Goal: Information Seeking & Learning: Learn about a topic

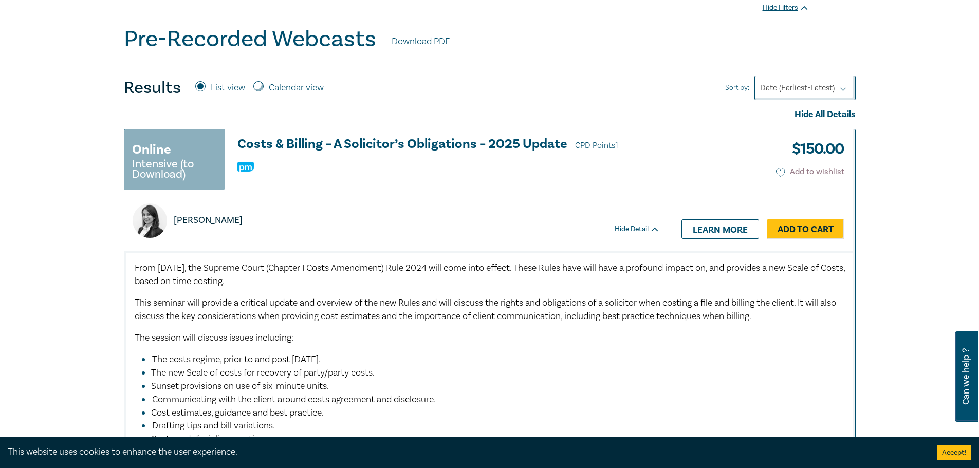
scroll to position [86, 0]
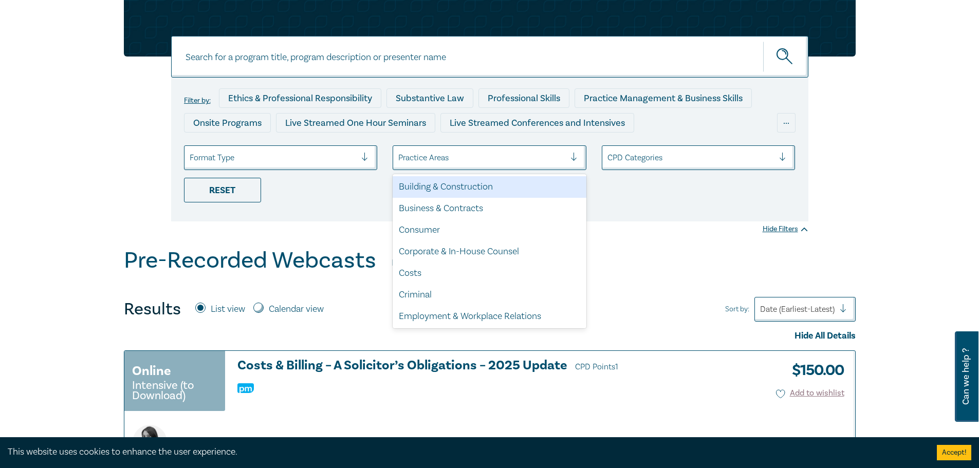
click at [507, 155] on div at bounding box center [481, 157] width 167 height 13
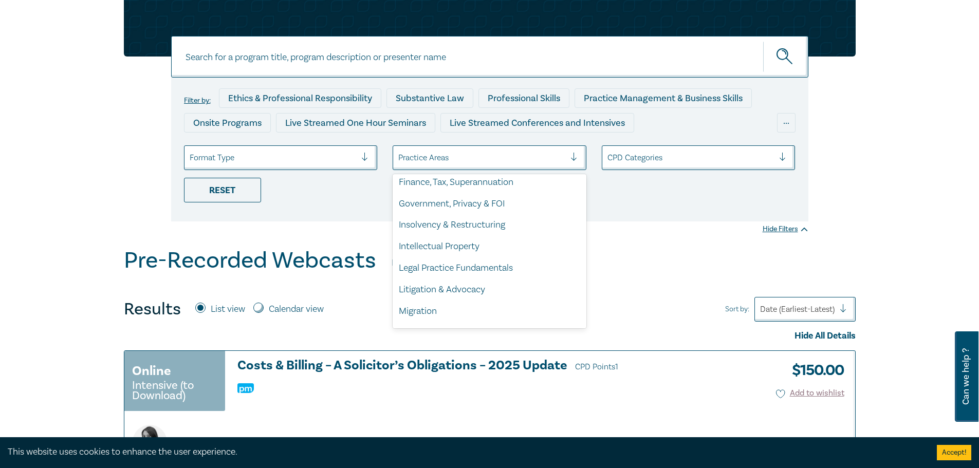
scroll to position [302, 0]
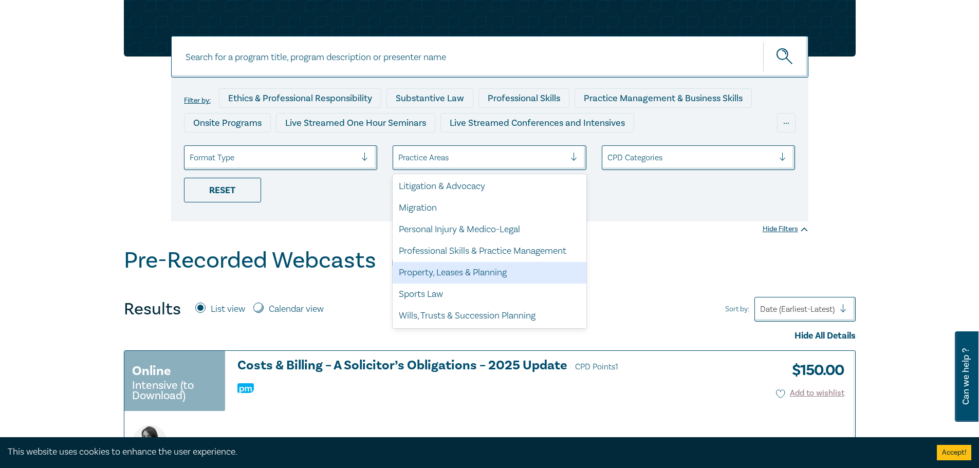
click at [460, 274] on div "Property, Leases & Planning" at bounding box center [490, 273] width 194 height 22
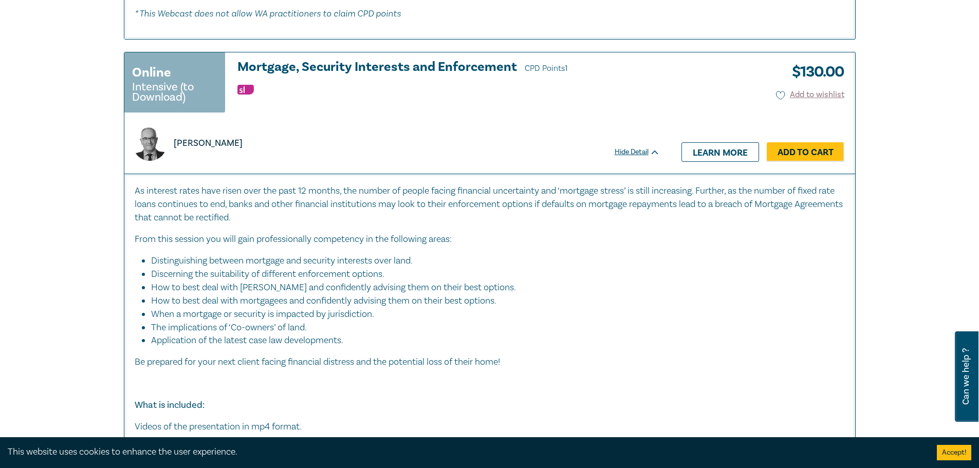
scroll to position [2142, 0]
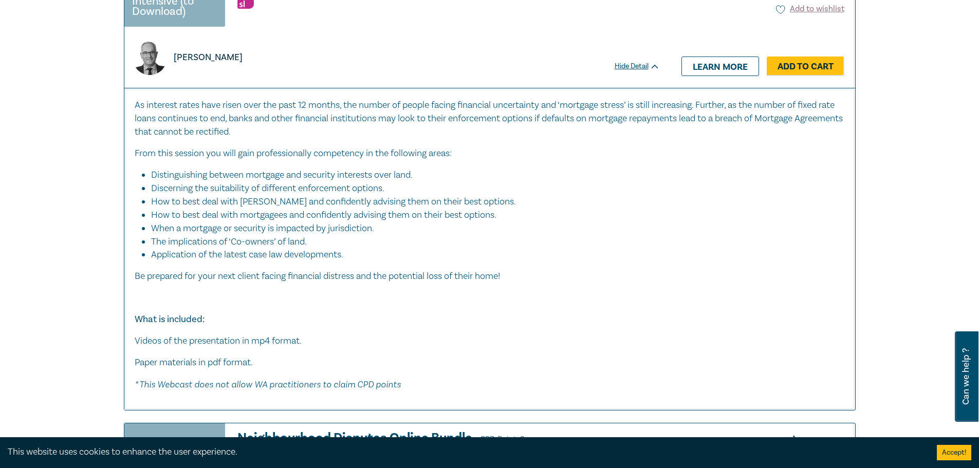
click at [947, 451] on button "Accept!" at bounding box center [954, 452] width 34 height 15
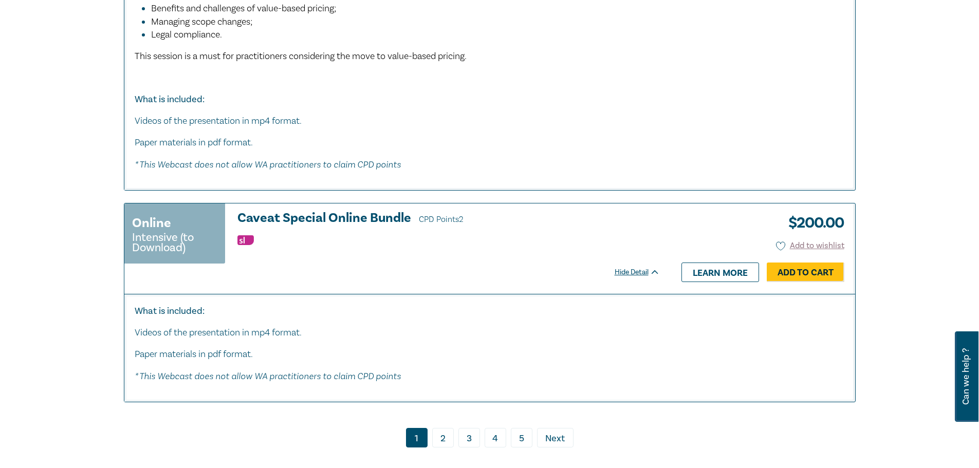
scroll to position [5482, 0]
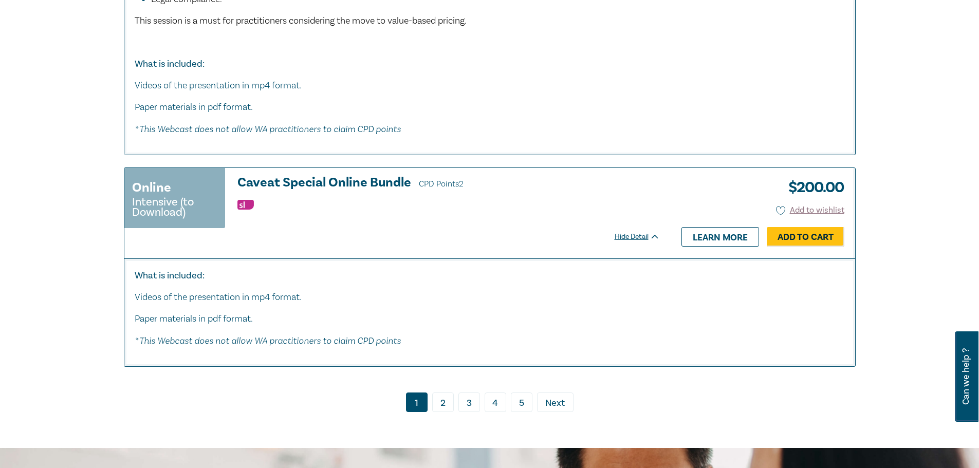
click at [442, 412] on link "2" at bounding box center [443, 403] width 22 height 20
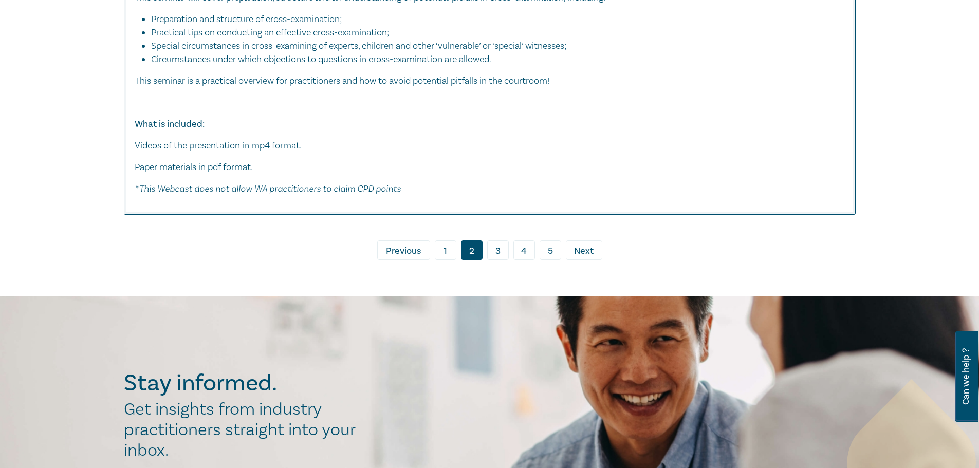
scroll to position [4711, 0]
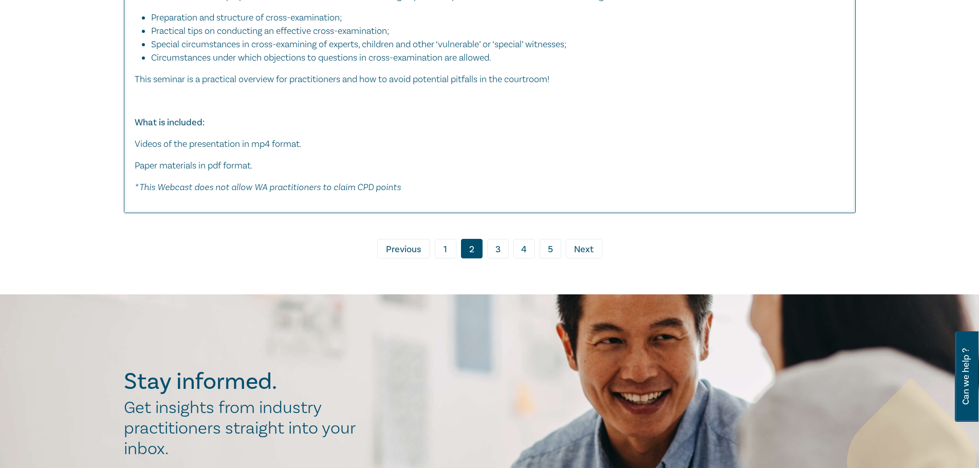
click at [503, 259] on link "3" at bounding box center [498, 249] width 22 height 20
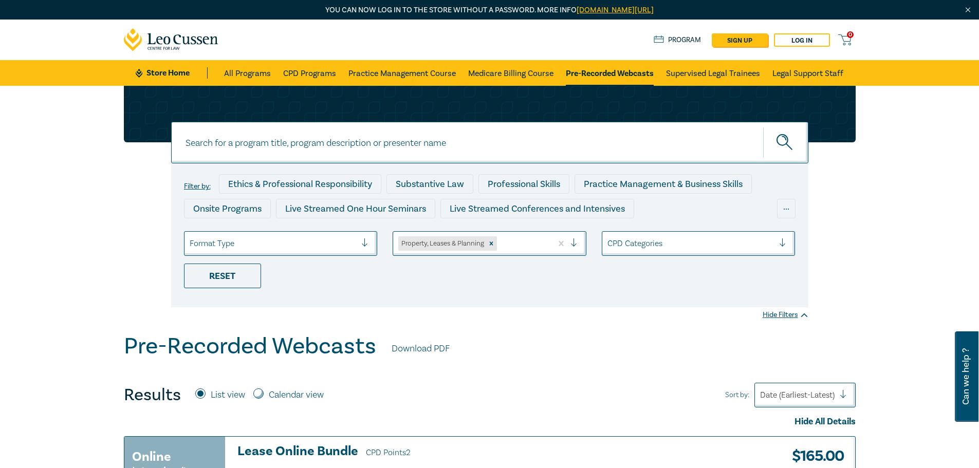
click at [543, 293] on div "Filter by: Ethics & Professional Responsibility Substantive Law Professional Sk…" at bounding box center [489, 235] width 637 height 144
click at [228, 273] on div "Reset" at bounding box center [222, 276] width 77 height 25
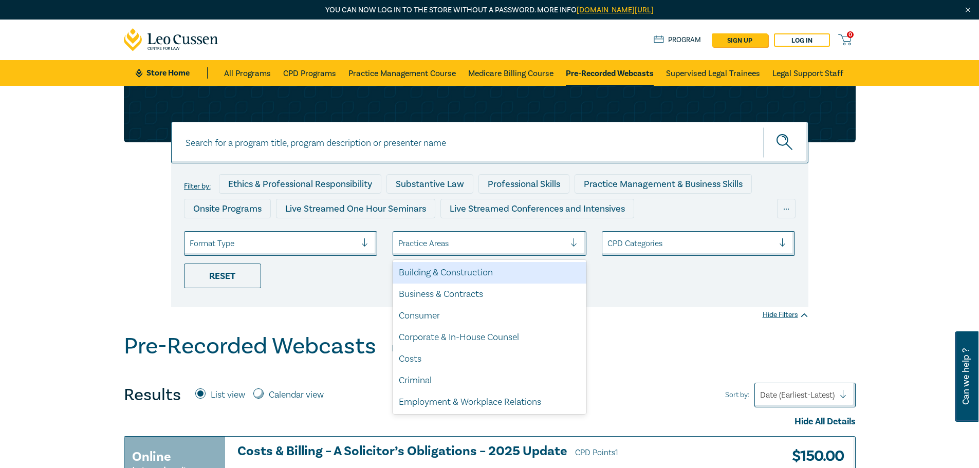
click at [450, 246] on div at bounding box center [481, 243] width 167 height 13
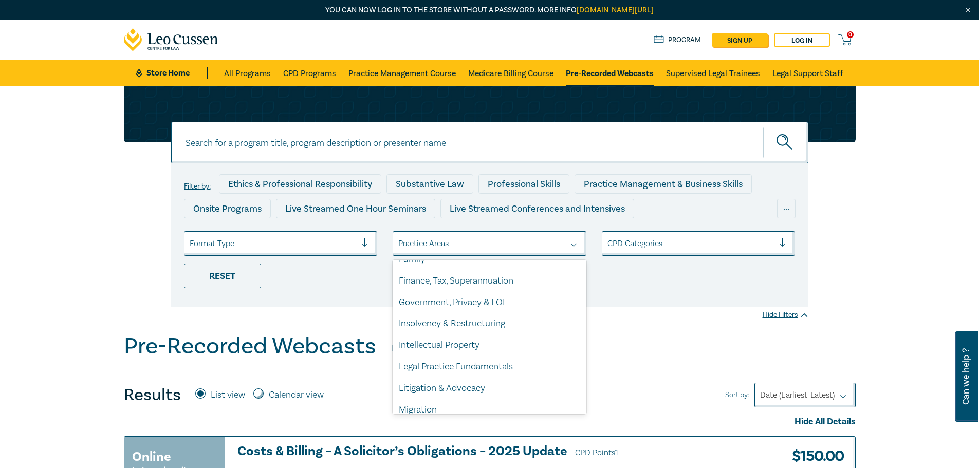
scroll to position [302, 0]
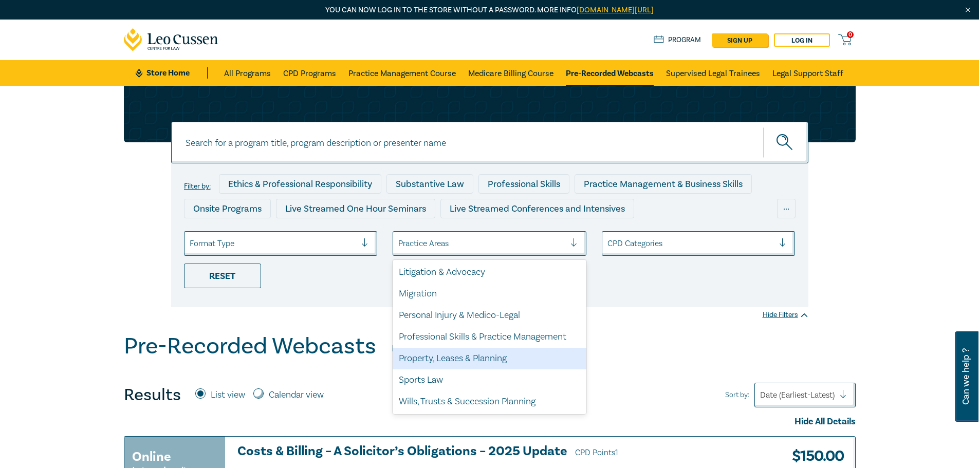
click at [432, 359] on div "Property, Leases & Planning" at bounding box center [490, 359] width 194 height 22
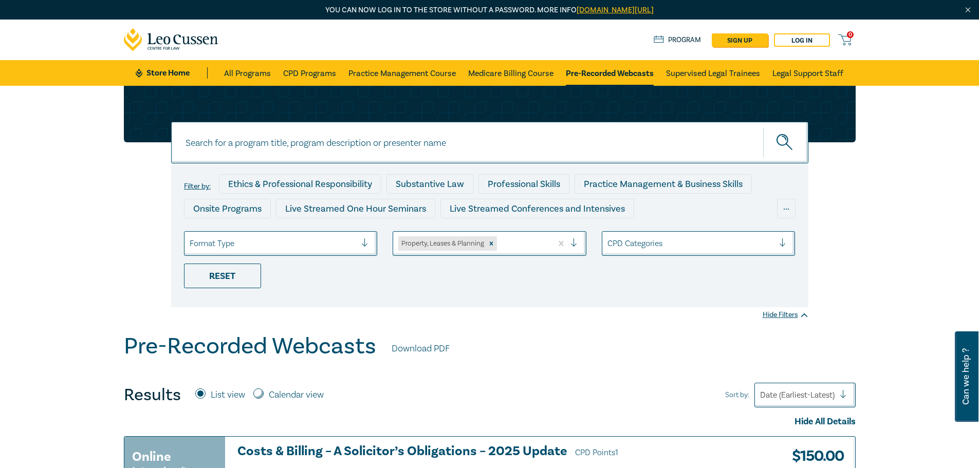
click at [660, 248] on div at bounding box center [690, 243] width 167 height 13
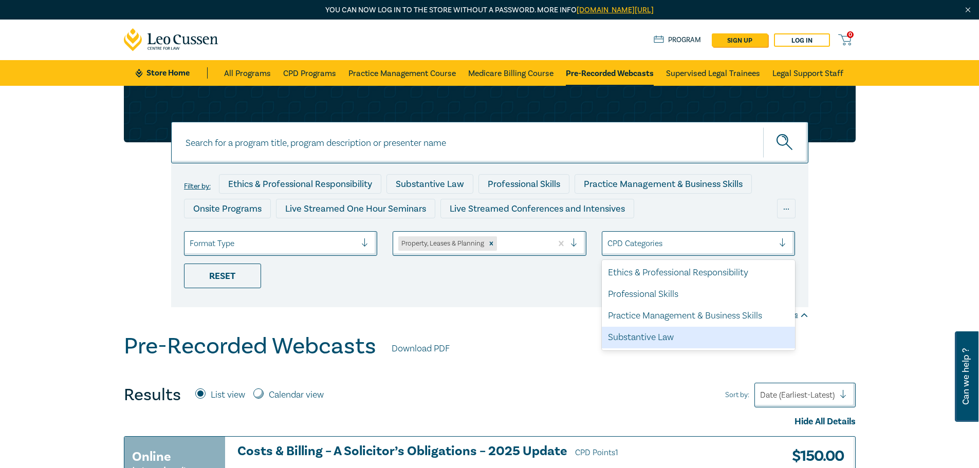
click at [661, 341] on div "Substantive Law" at bounding box center [699, 338] width 194 height 22
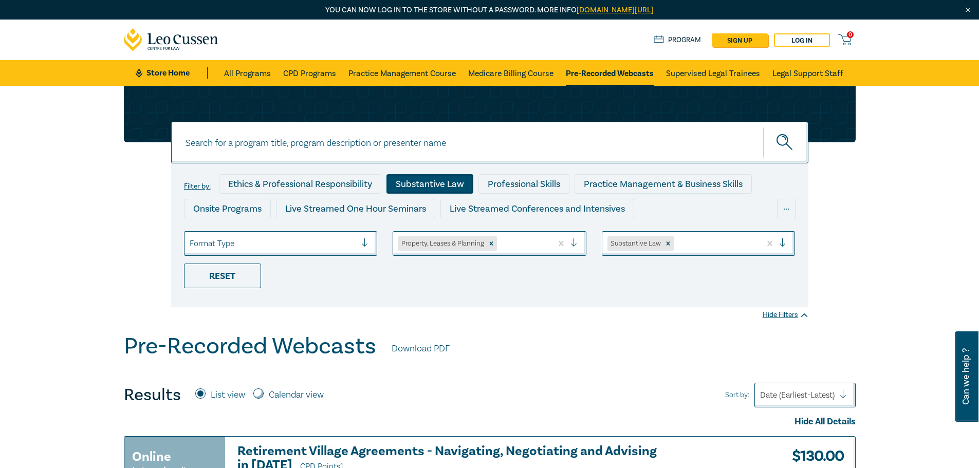
click at [447, 314] on div "Filter by: Ethics & Professional Responsibility Substantive Law Professional Sk…" at bounding box center [489, 209] width 979 height 247
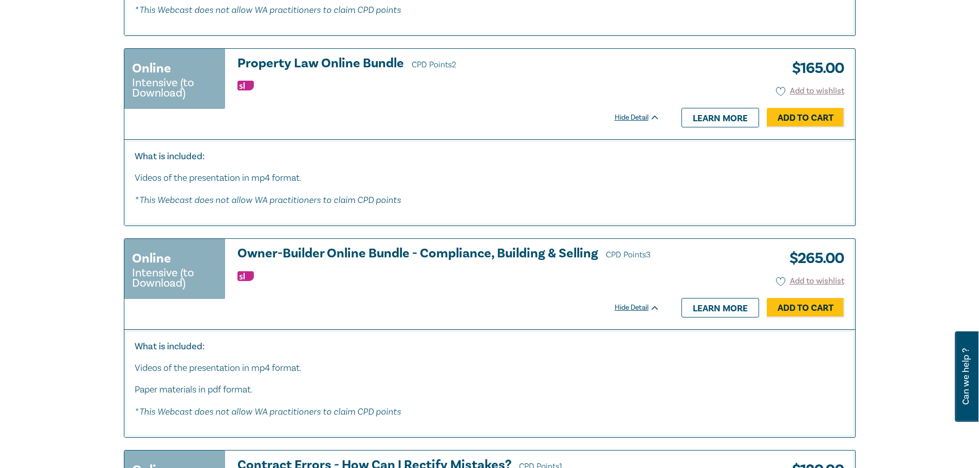
scroll to position [2399, 0]
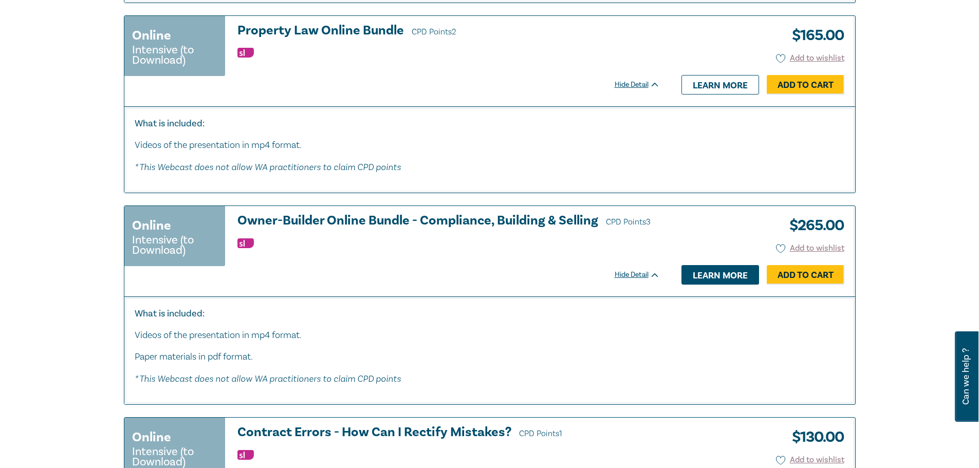
click at [728, 285] on link "Learn more" at bounding box center [720, 275] width 78 height 20
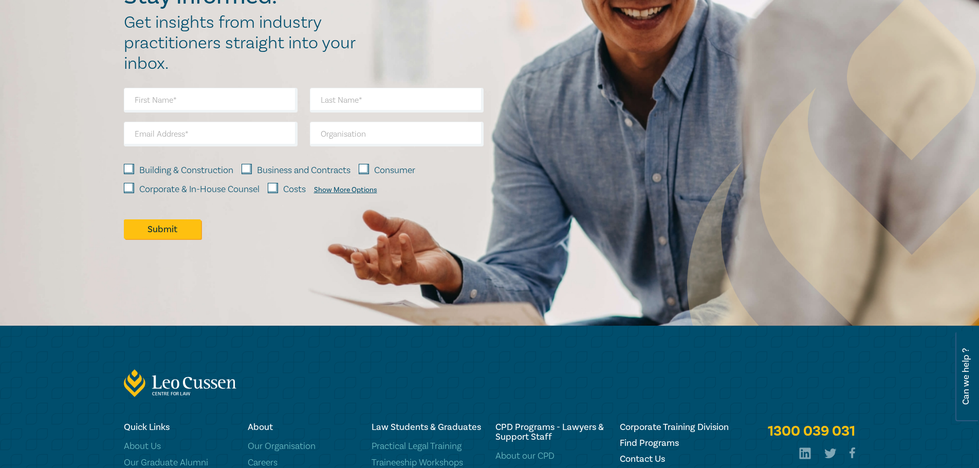
scroll to position [1047, 0]
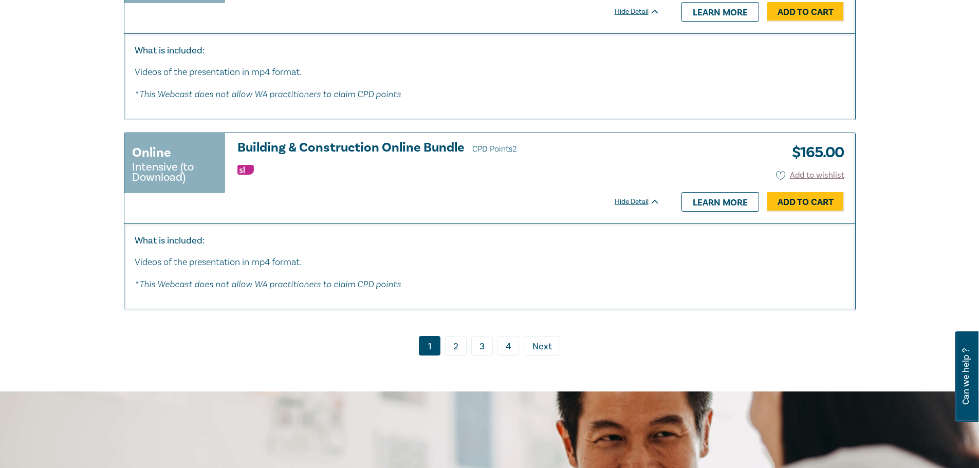
scroll to position [4721, 0]
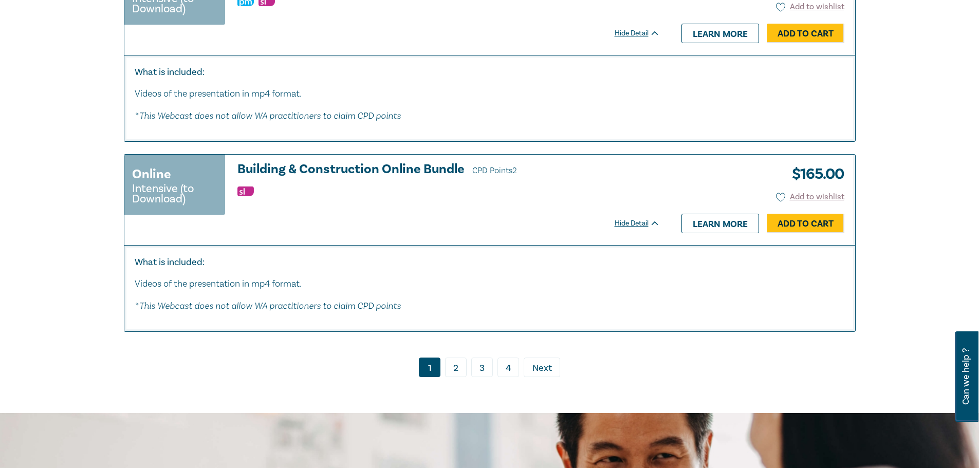
click at [462, 377] on link "2" at bounding box center [456, 368] width 22 height 20
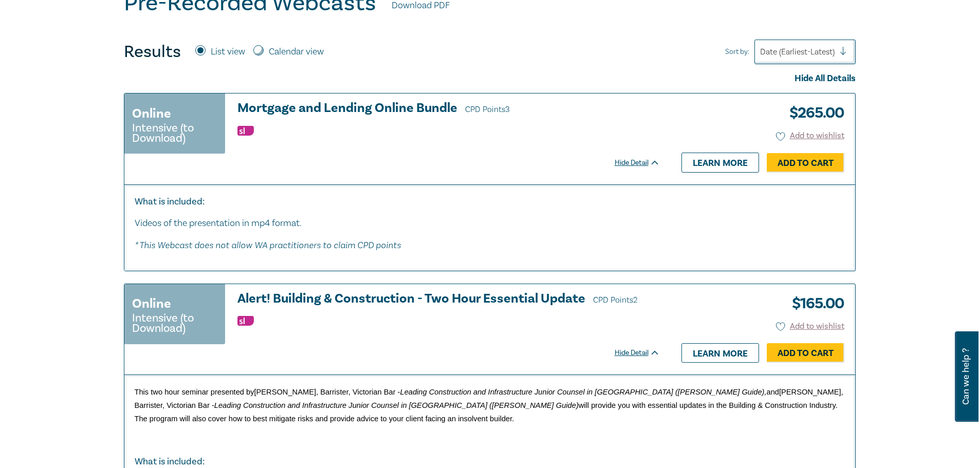
scroll to position [430, 0]
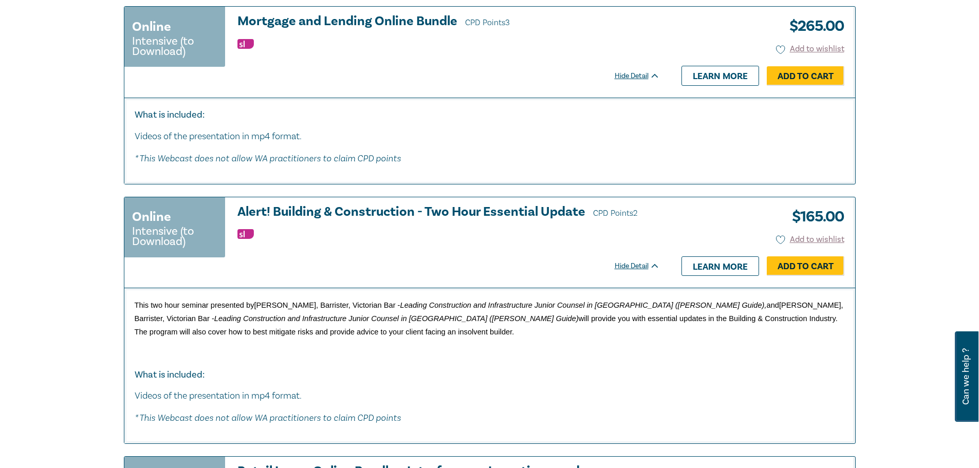
click at [655, 73] on icon at bounding box center [655, 75] width 8 height 5
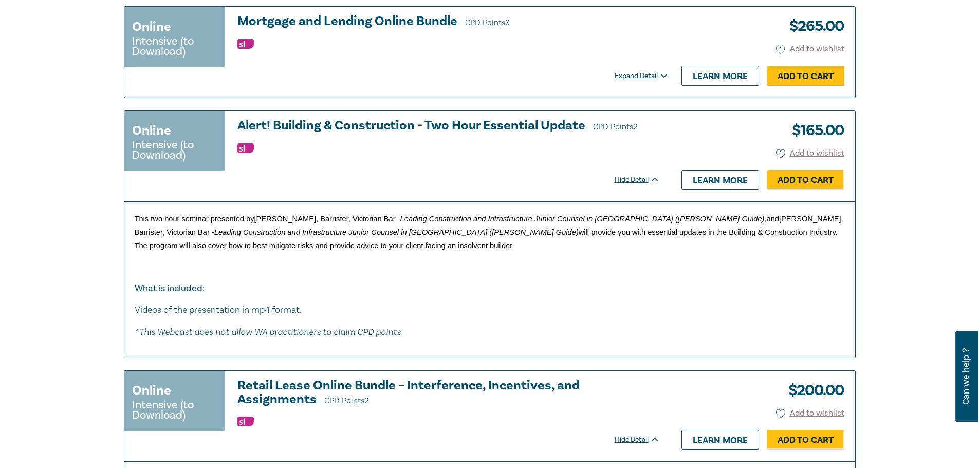
click at [792, 82] on link "Add to Cart" at bounding box center [806, 76] width 78 height 20
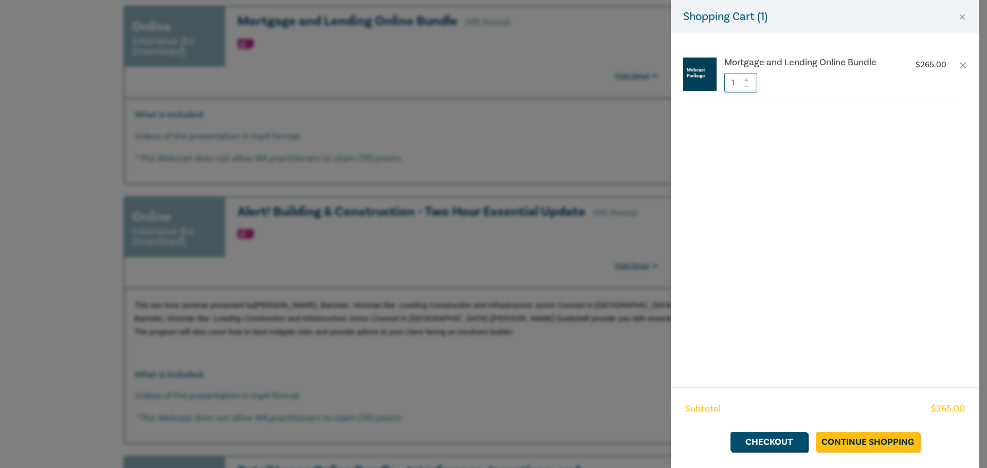
click at [969, 14] on div "Shopping Cart ( 1 )" at bounding box center [825, 16] width 308 height 33
click at [966, 17] on button "Close" at bounding box center [961, 16] width 9 height 9
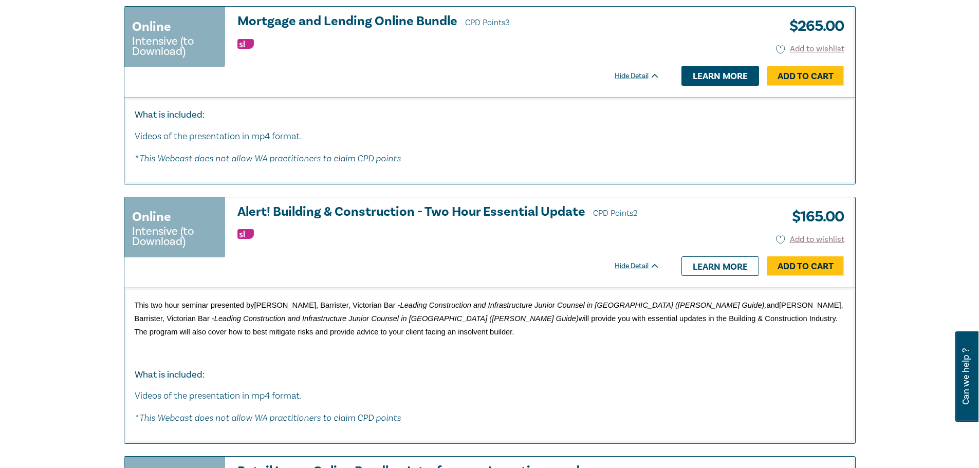
click at [721, 78] on link "Learn more" at bounding box center [720, 76] width 78 height 20
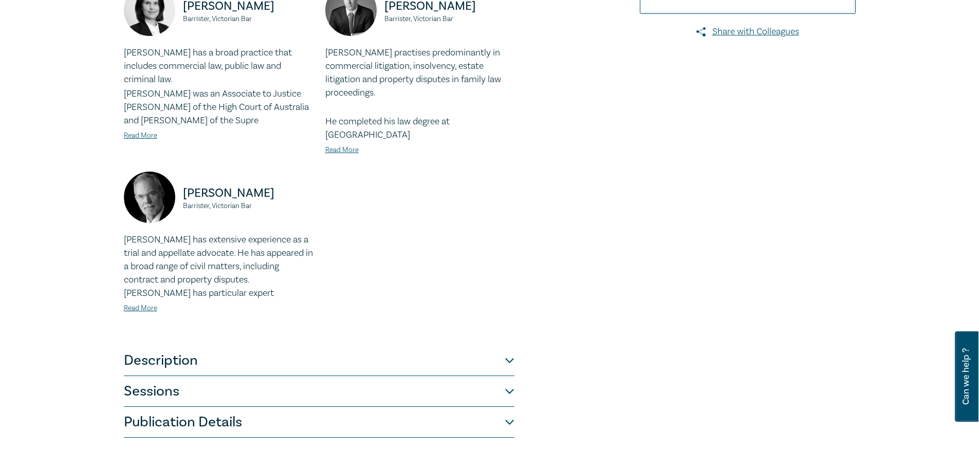
scroll to position [343, 0]
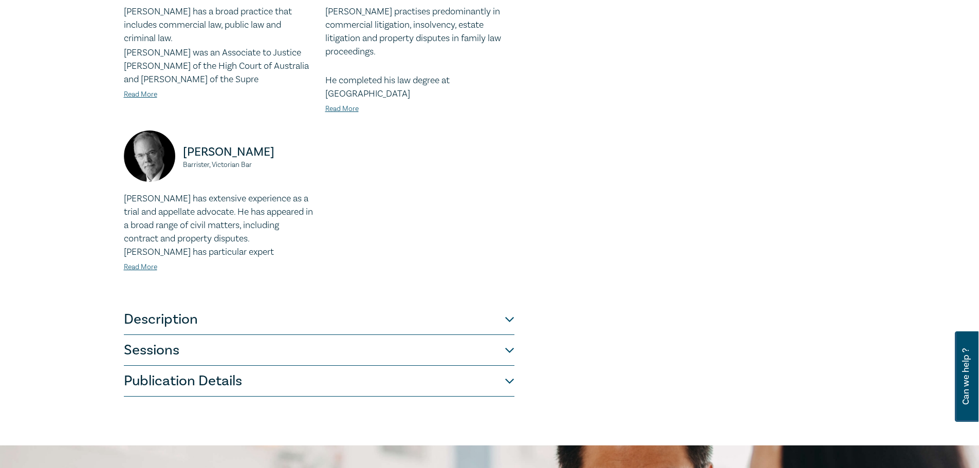
click at [353, 312] on button "Description" at bounding box center [319, 319] width 391 height 31
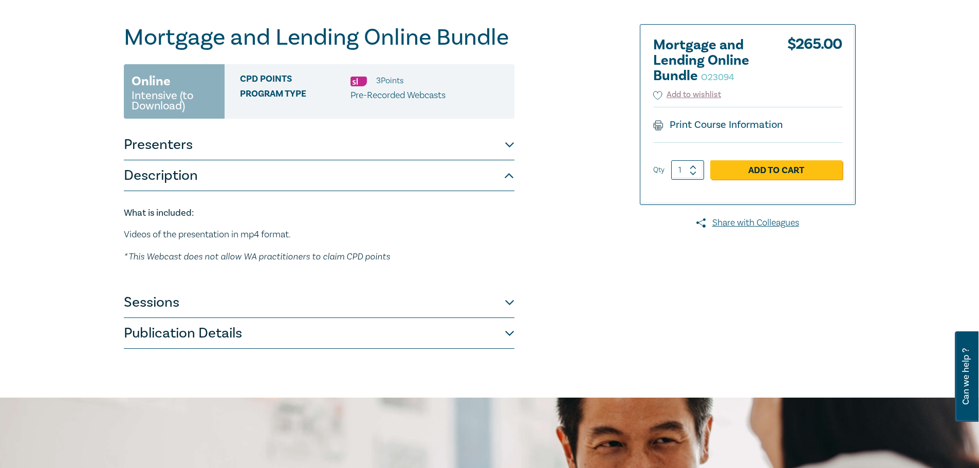
scroll to position [86, 0]
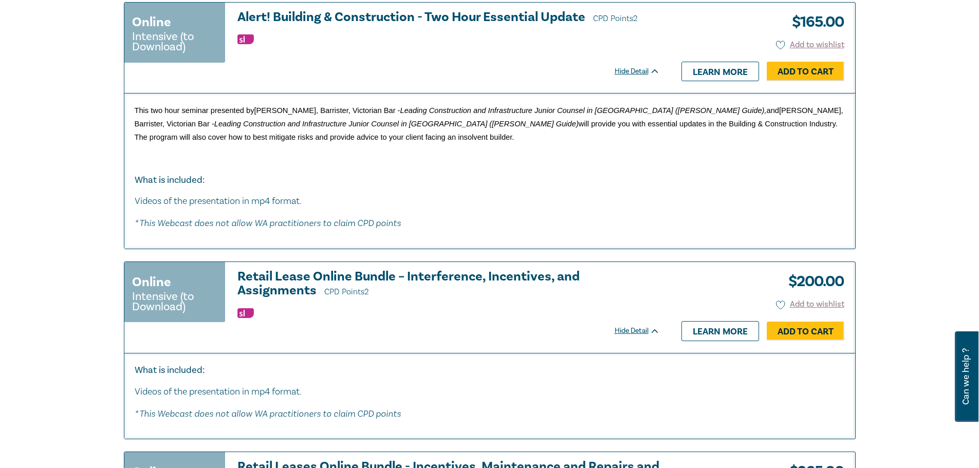
scroll to position [687, 0]
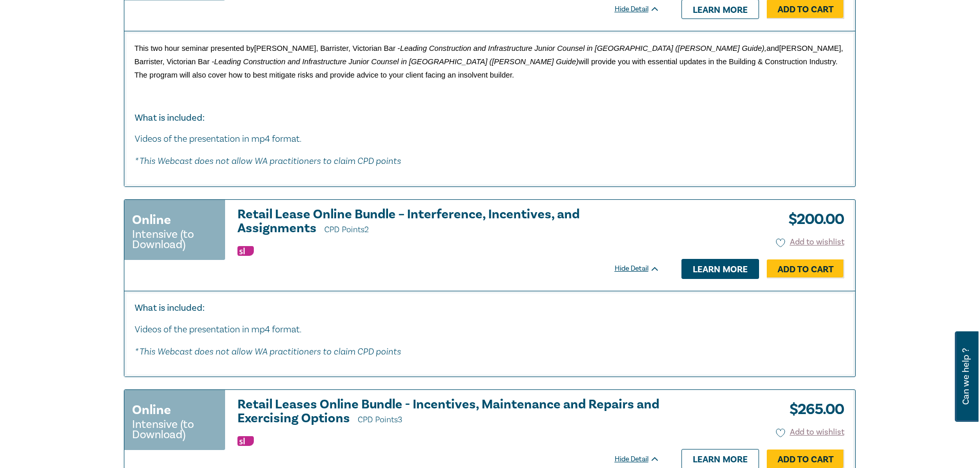
click at [745, 269] on link "Learn more" at bounding box center [720, 269] width 78 height 20
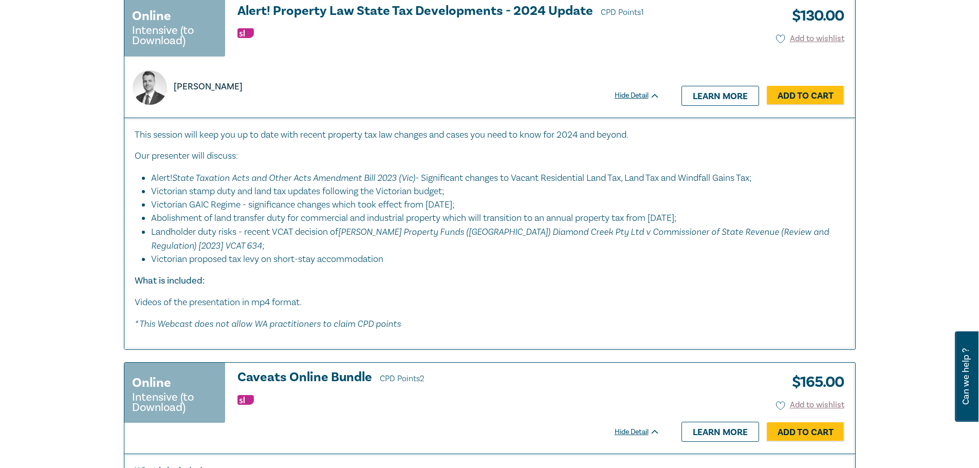
scroll to position [2364, 0]
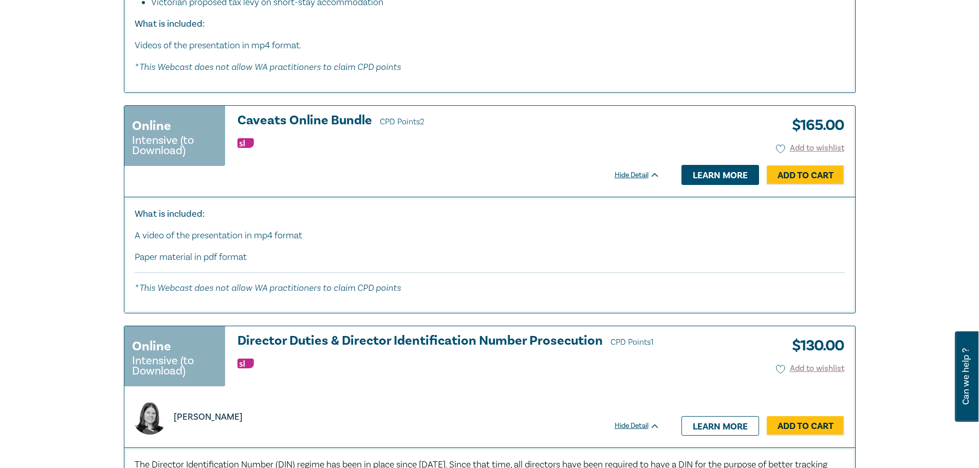
click at [736, 180] on link "Learn more" at bounding box center [720, 175] width 78 height 20
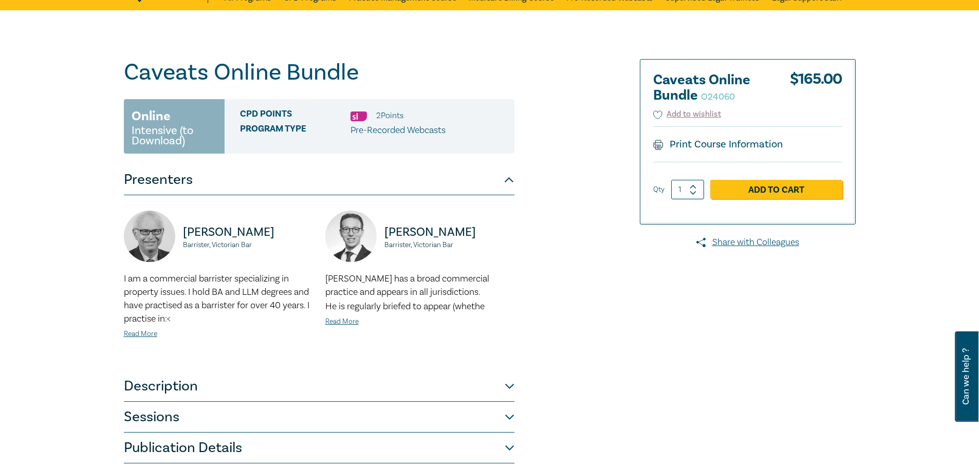
scroll to position [171, 0]
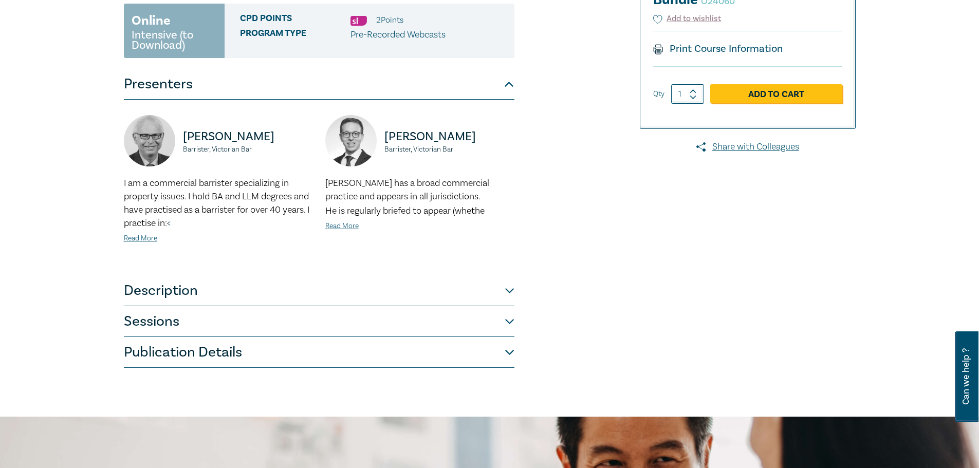
click at [394, 292] on button "Description" at bounding box center [319, 290] width 391 height 31
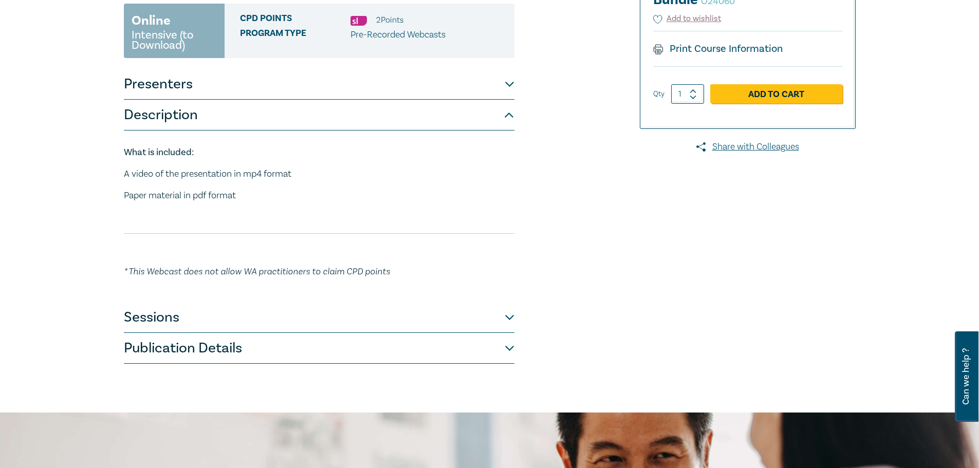
click at [386, 313] on button "Sessions" at bounding box center [319, 317] width 391 height 31
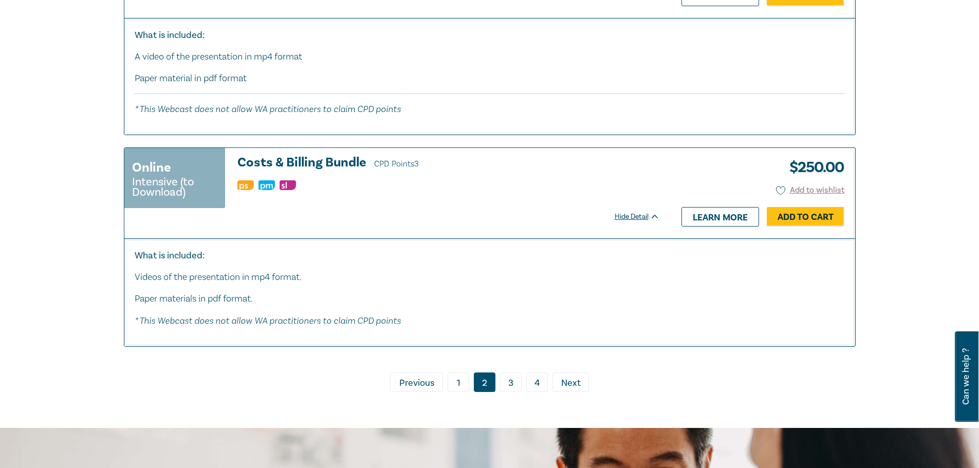
scroll to position [4334, 0]
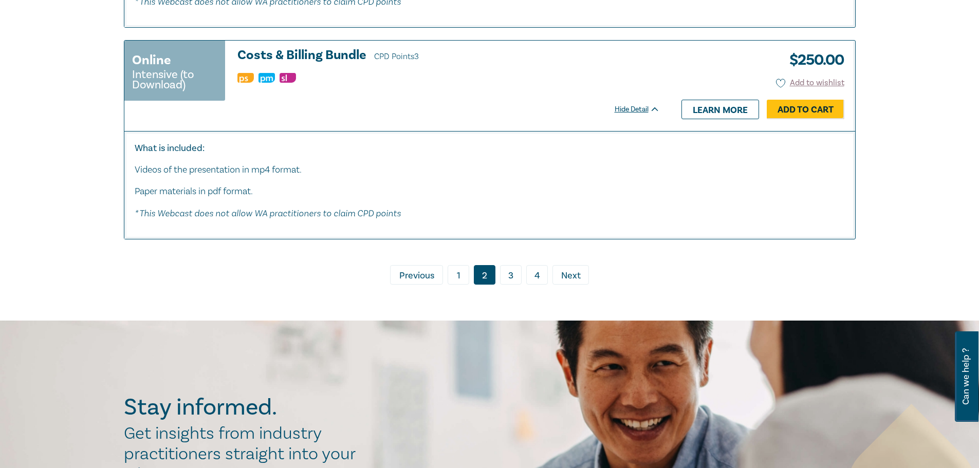
click at [518, 285] on link "3" at bounding box center [511, 275] width 22 height 20
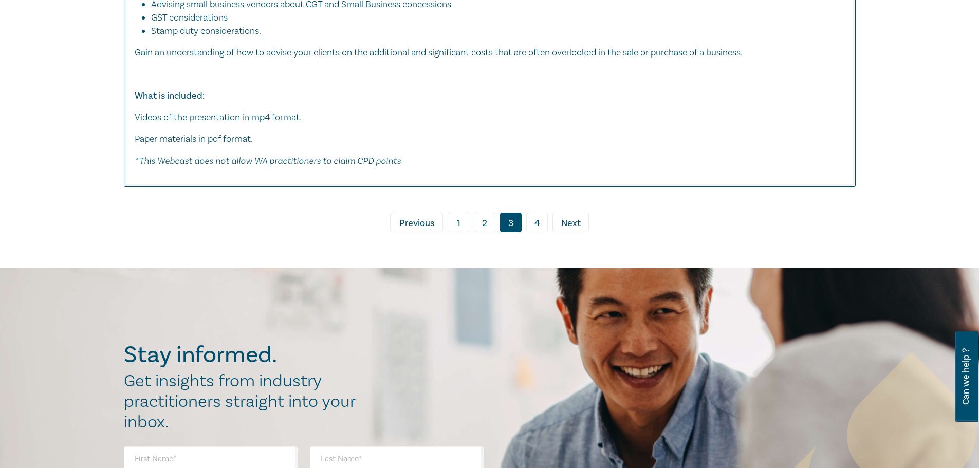
scroll to position [5234, 0]
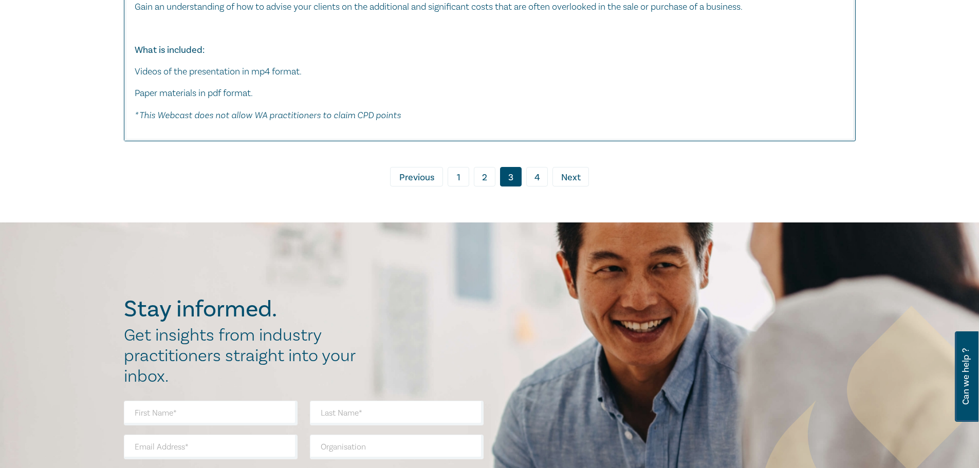
click at [536, 187] on link "4" at bounding box center [537, 177] width 22 height 20
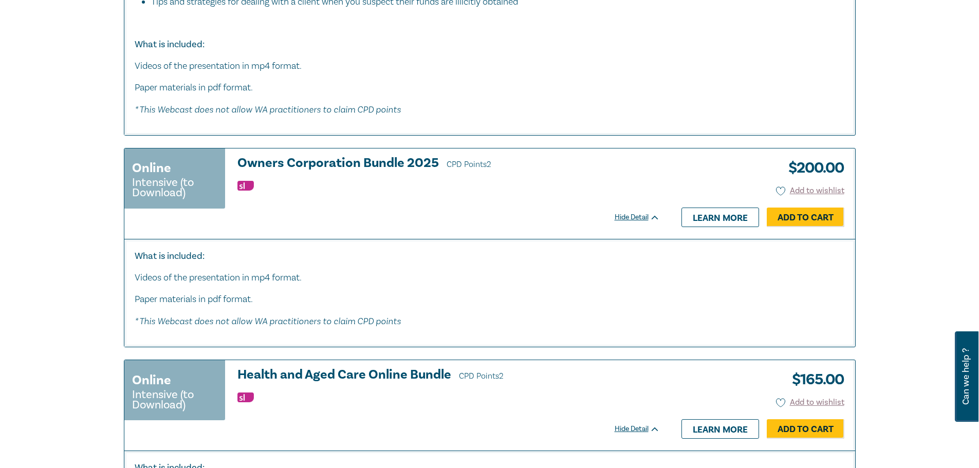
scroll to position [1028, 0]
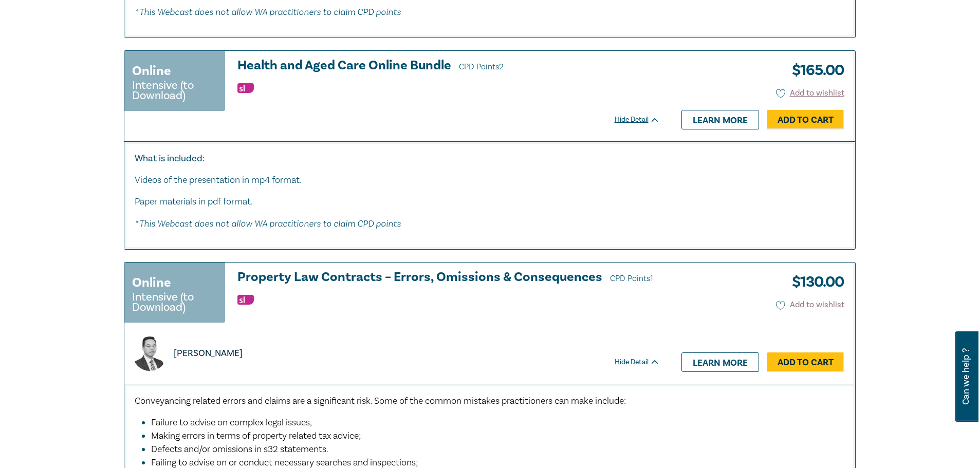
click at [292, 344] on div "[PERSON_NAME]" at bounding box center [391, 354] width 531 height 34
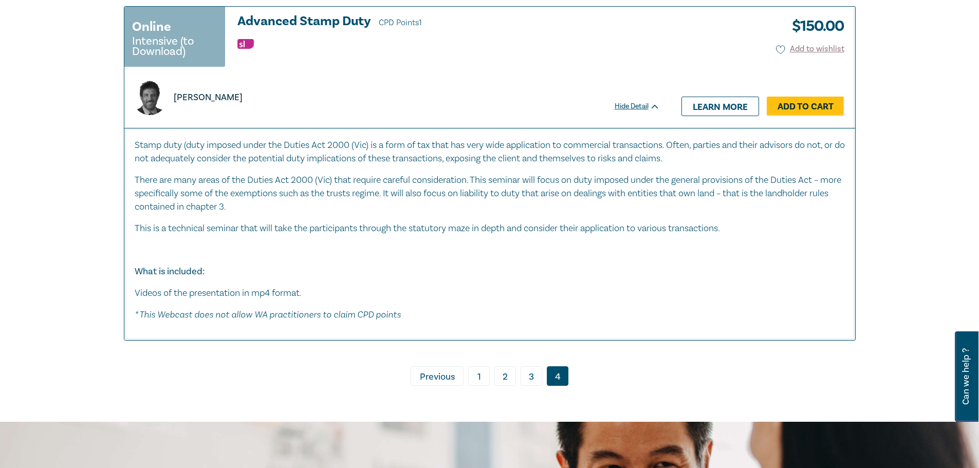
scroll to position [2399, 0]
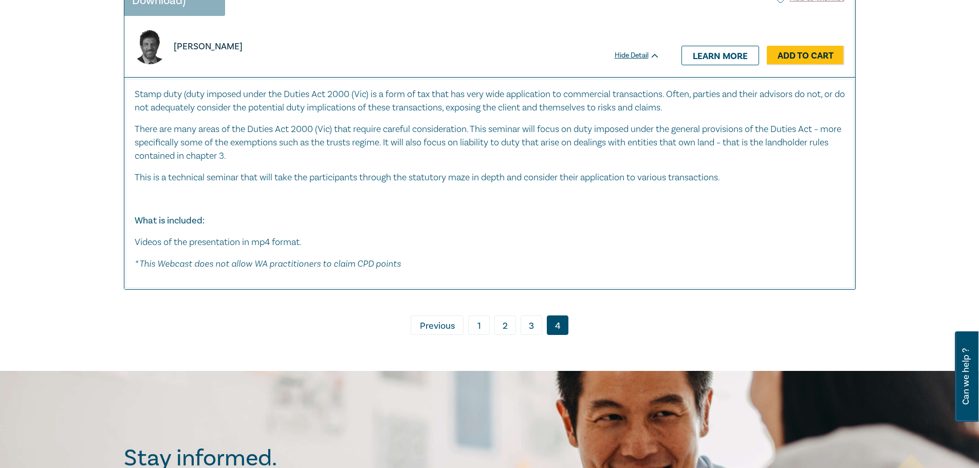
click at [485, 326] on link "1" at bounding box center [479, 326] width 22 height 20
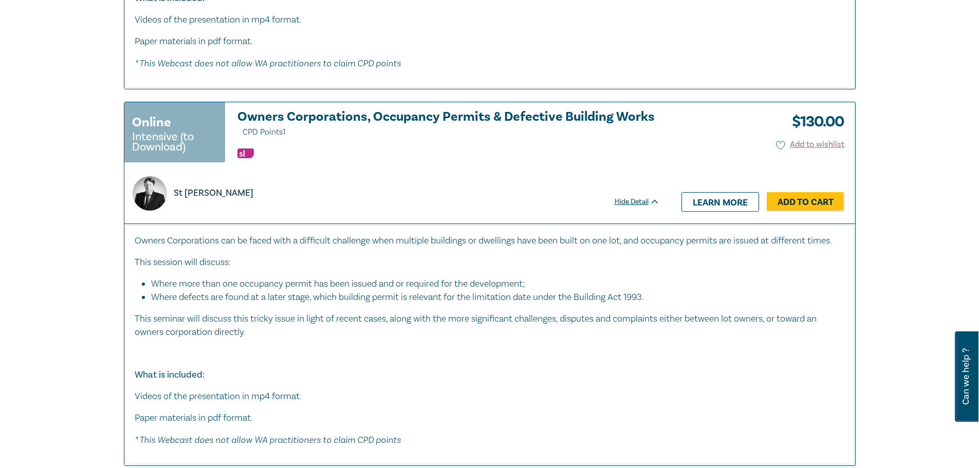
scroll to position [3119, 0]
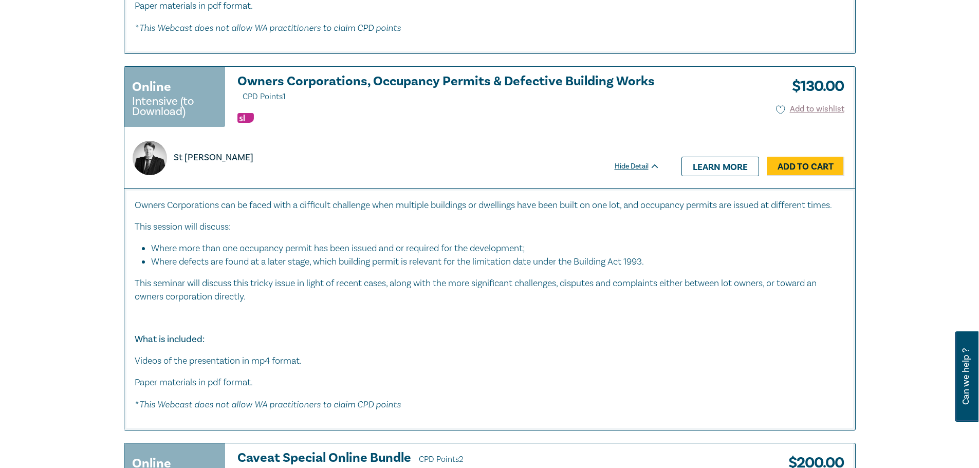
click at [656, 168] on icon at bounding box center [655, 166] width 6 height 3
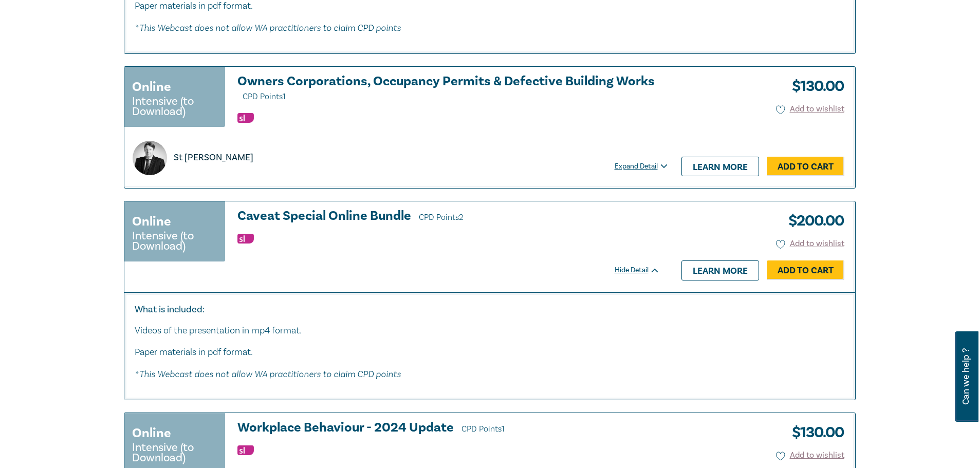
click at [656, 172] on div "Expand Detail" at bounding box center [643, 166] width 57 height 10
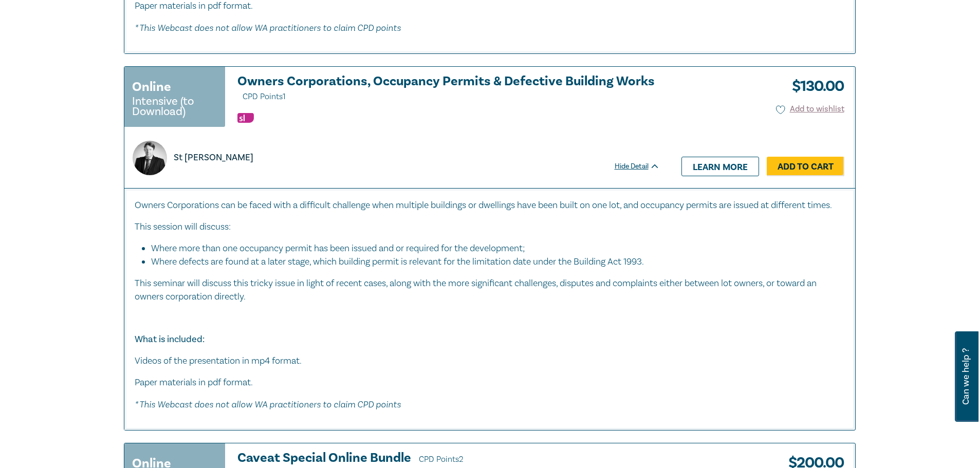
click at [589, 99] on h3 "Owners Corporations, Occupancy Permits & Defective Building Works CPD Points 1" at bounding box center [448, 89] width 422 height 29
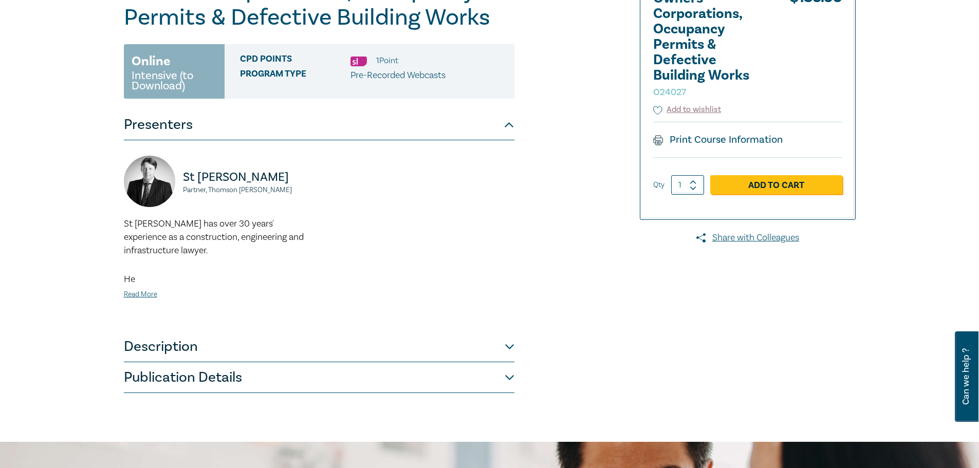
scroll to position [171, 0]
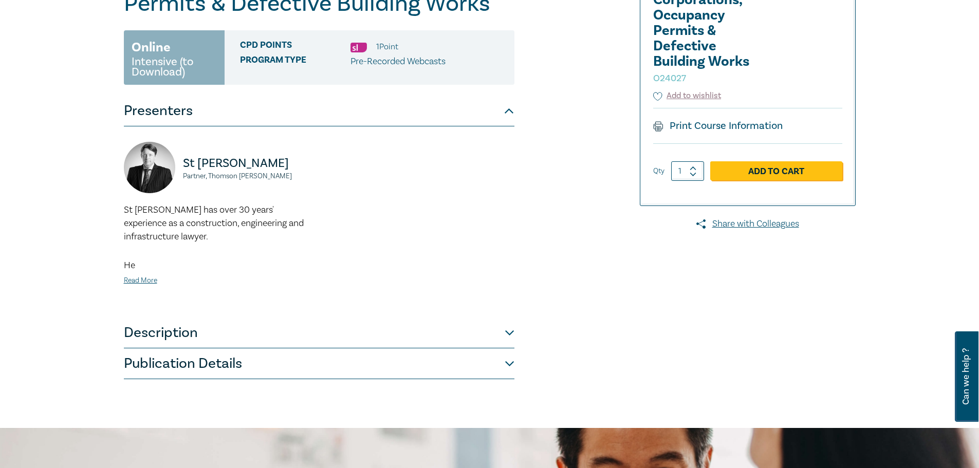
click at [320, 330] on button "Description" at bounding box center [319, 333] width 391 height 31
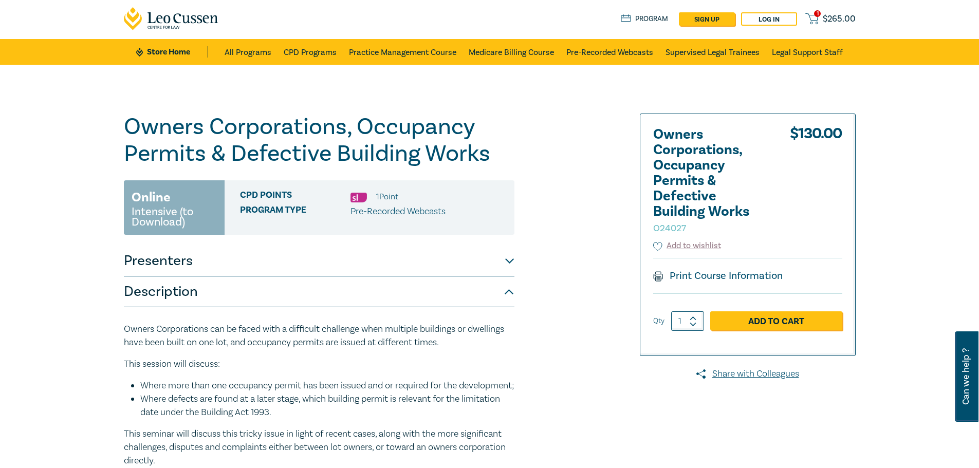
scroll to position [0, 0]
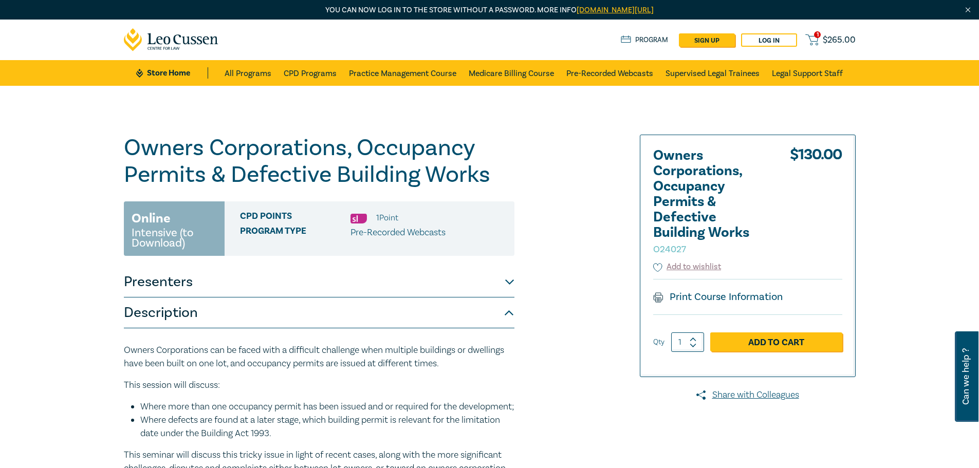
click at [440, 187] on h1 "Owners Corporations, Occupancy Permits & Defective Building Works O24027" at bounding box center [319, 161] width 391 height 53
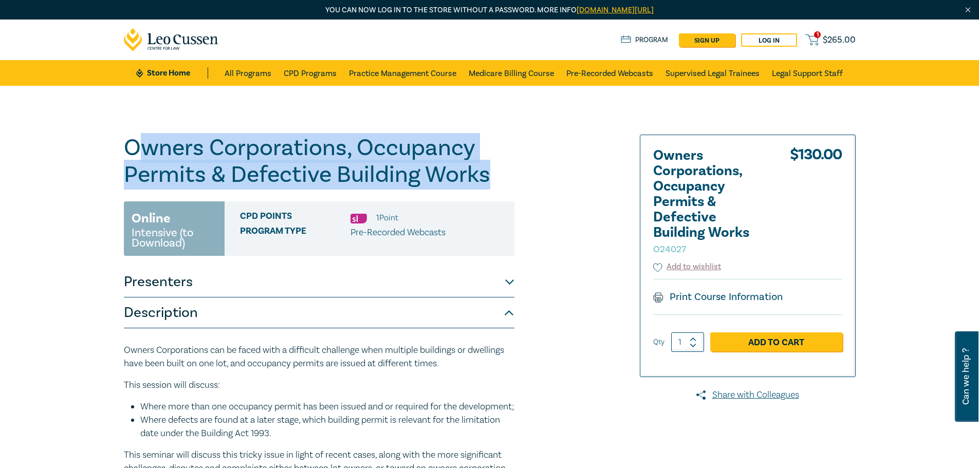
drag, startPoint x: 507, startPoint y: 178, endPoint x: 137, endPoint y: 158, distance: 371.1
click at [137, 158] on h1 "Owners Corporations, Occupancy Permits & Defective Building Works O24027" at bounding box center [319, 161] width 391 height 53
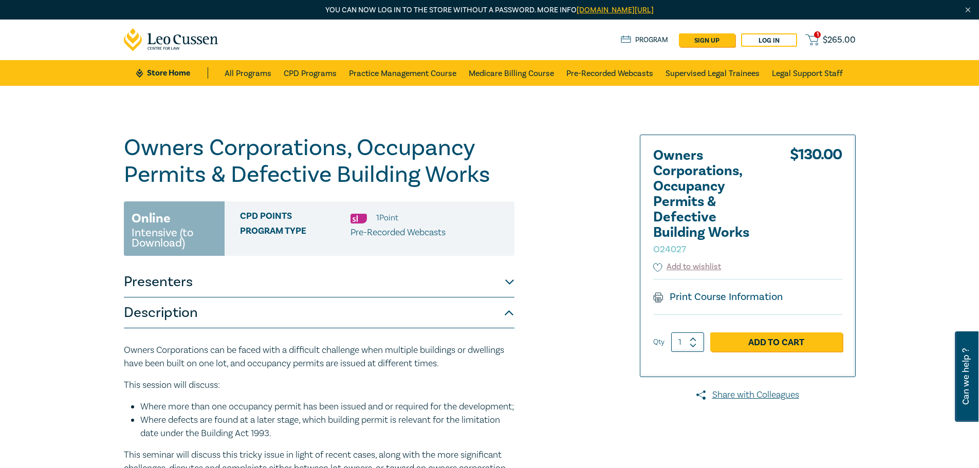
click at [575, 269] on div "Owners Corporations, Occupancy Permits & Defective Building Works O24027 Online…" at bounding box center [366, 393] width 496 height 517
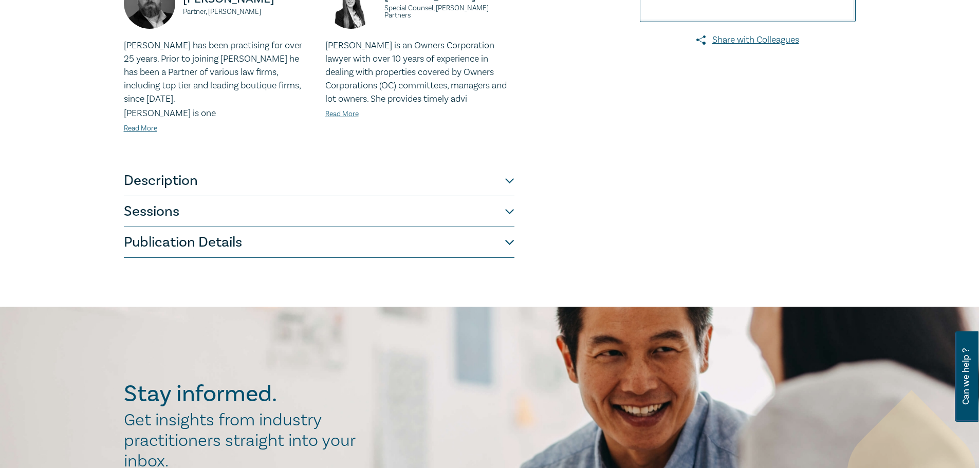
scroll to position [257, 0]
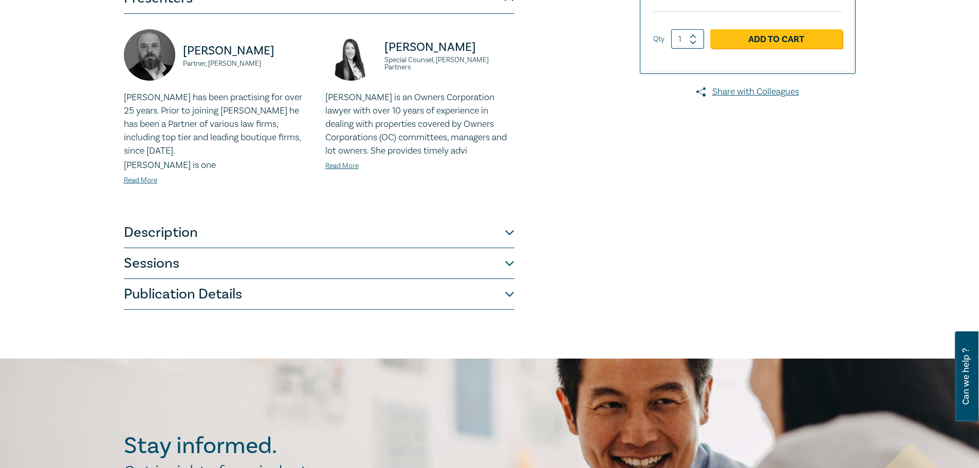
click at [268, 228] on button "Description" at bounding box center [319, 232] width 391 height 31
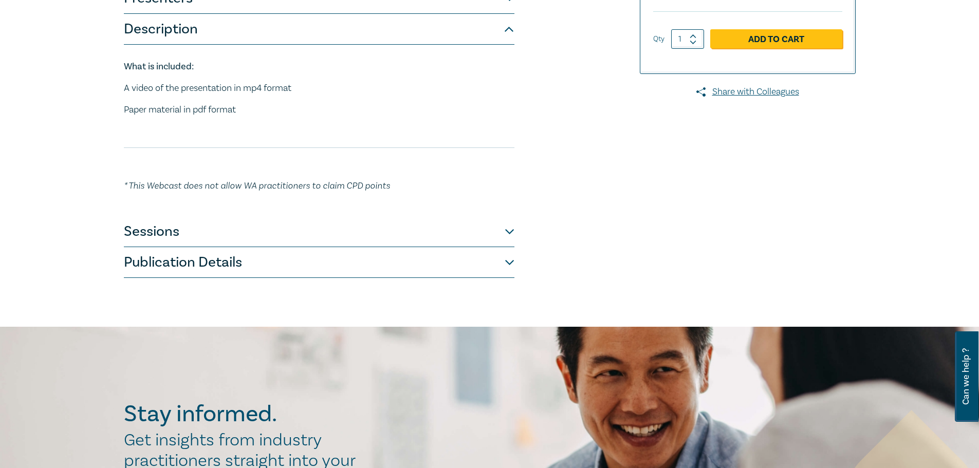
click at [283, 259] on button "Publication Details" at bounding box center [319, 262] width 391 height 31
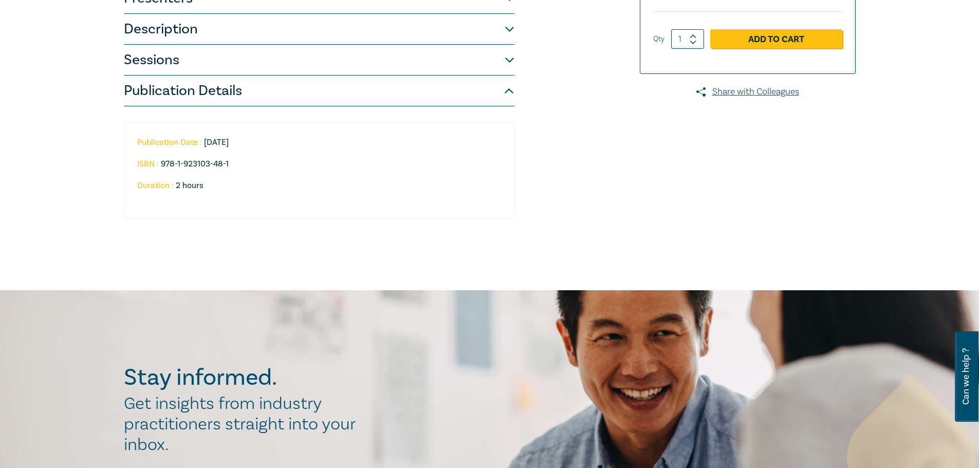
click at [252, 67] on button "Sessions" at bounding box center [319, 60] width 391 height 31
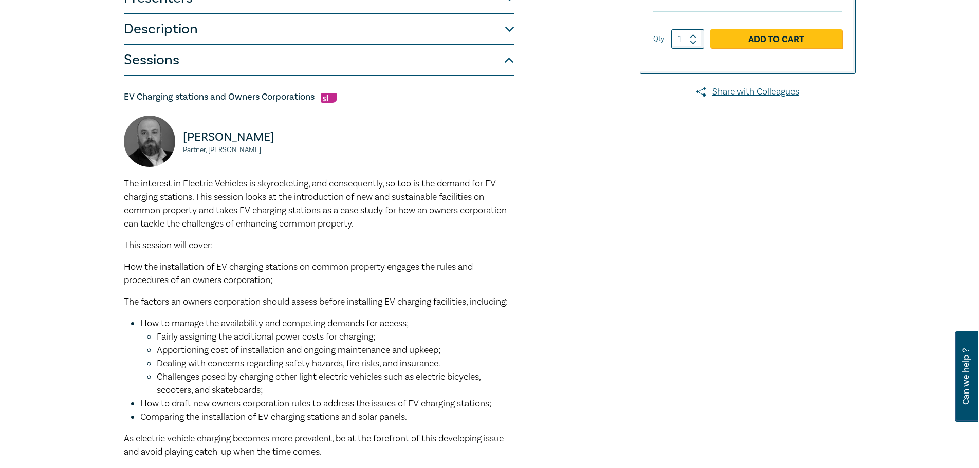
drag, startPoint x: 252, startPoint y: 67, endPoint x: 181, endPoint y: 265, distance: 210.5
click at [181, 265] on span "How the installation of EV charging stations on common property engages the rul…" at bounding box center [298, 273] width 349 height 25
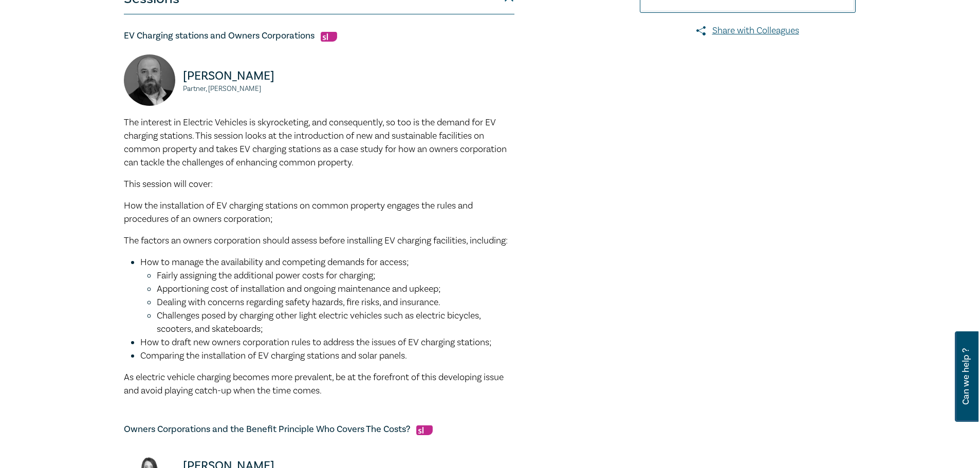
scroll to position [343, 0]
